Goal: Navigation & Orientation: Find specific page/section

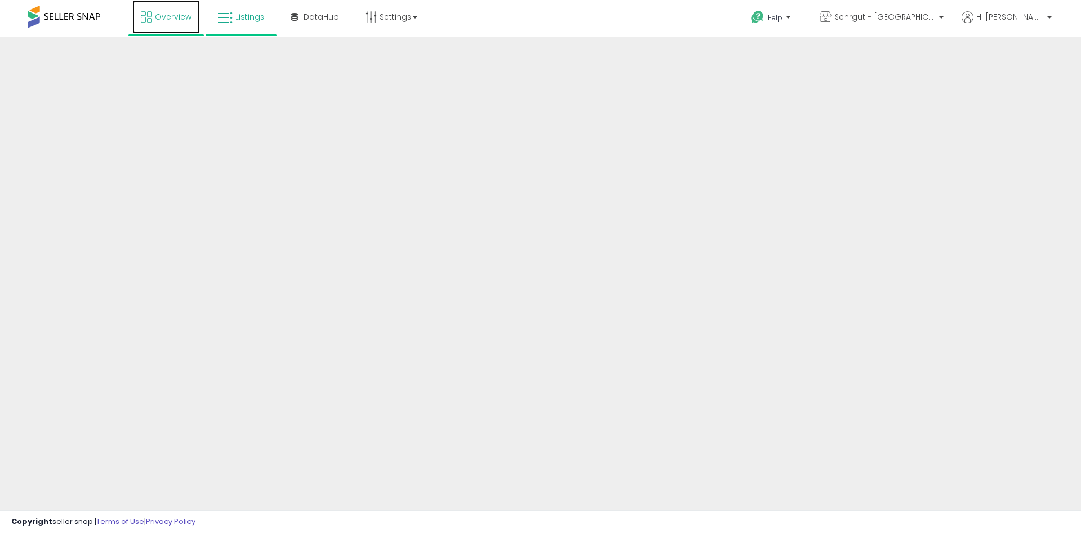
click at [174, 12] on span "Overview" at bounding box center [173, 16] width 37 height 11
click at [229, 18] on icon at bounding box center [225, 18] width 15 height 15
